Goal: Navigation & Orientation: Find specific page/section

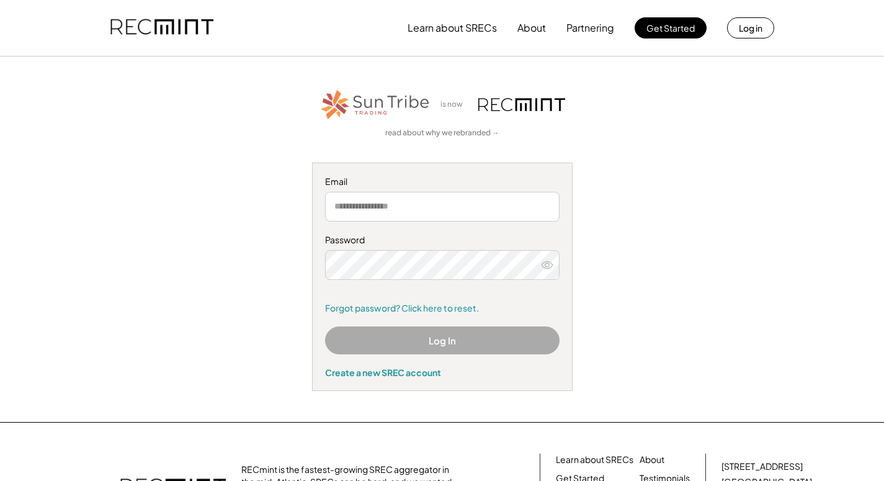
click at [420, 210] on input "email" at bounding box center [442, 207] width 235 height 30
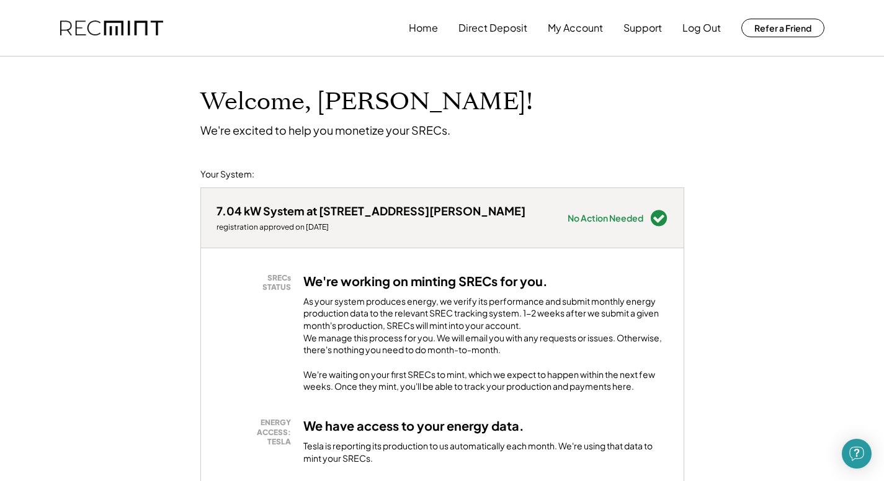
click at [570, 32] on button "My Account" at bounding box center [575, 28] width 55 height 25
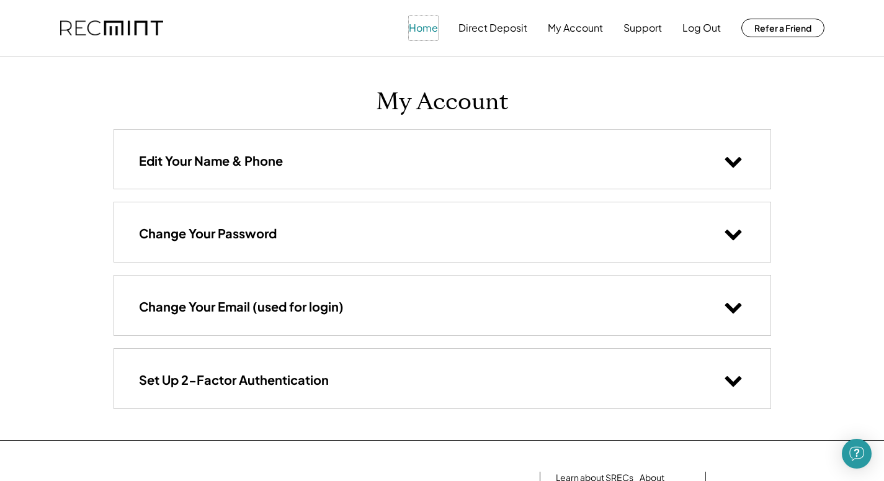
click at [428, 25] on button "Home" at bounding box center [423, 28] width 29 height 25
